Goal: Find specific page/section: Find specific page/section

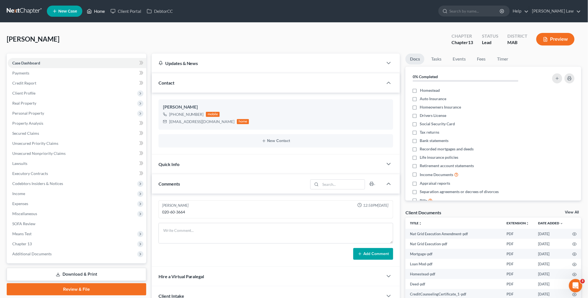
click at [94, 12] on link "Home" at bounding box center [96, 11] width 24 height 10
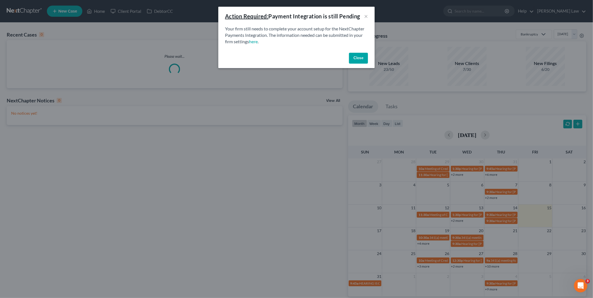
click at [355, 55] on button "Close" at bounding box center [358, 58] width 19 height 11
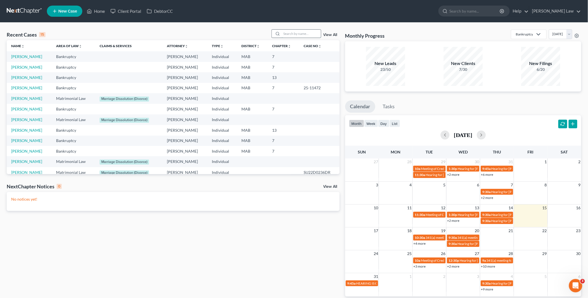
click at [303, 32] on input "search" at bounding box center [301, 34] width 39 height 8
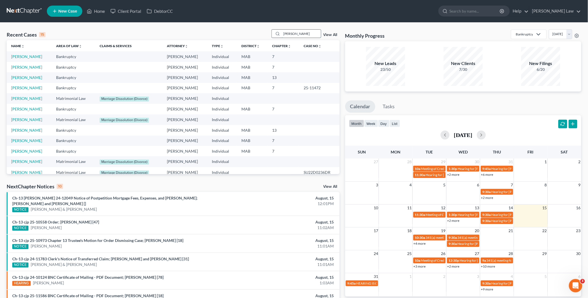
type input "[PERSON_NAME]"
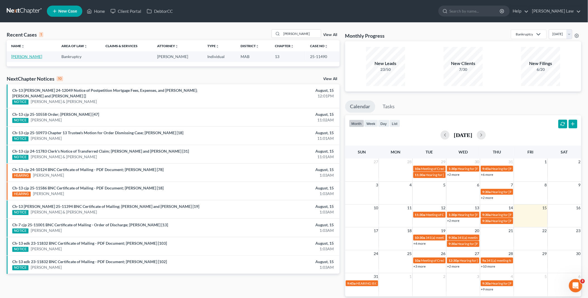
click at [21, 56] on link "[PERSON_NAME]" at bounding box center [26, 56] width 31 height 5
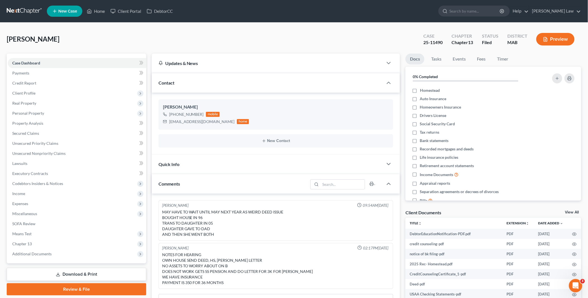
scroll to position [20, 0]
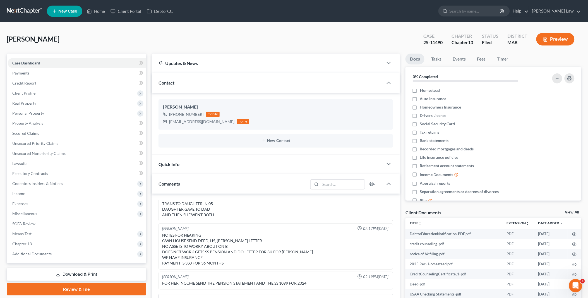
click at [569, 213] on link "View All" at bounding box center [573, 213] width 14 height 4
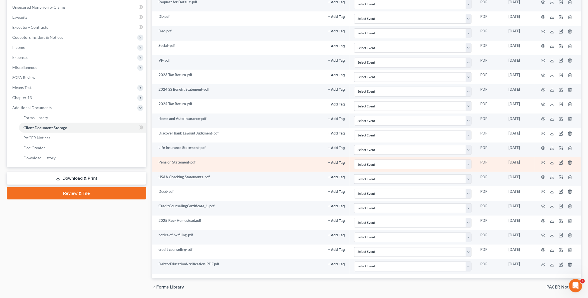
scroll to position [104, 0]
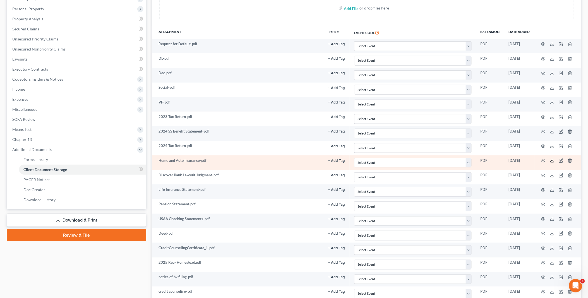
click at [554, 160] on icon at bounding box center [552, 161] width 4 height 4
